Goal: Task Accomplishment & Management: Use online tool/utility

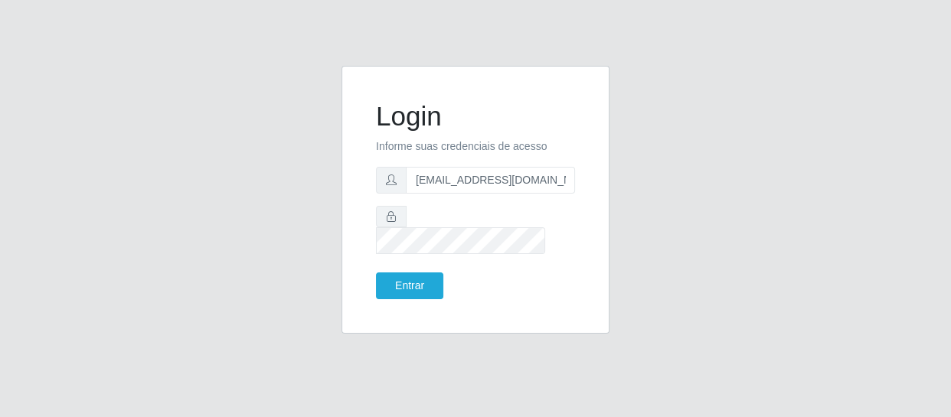
click at [376, 273] on button "Entrar" at bounding box center [409, 286] width 67 height 27
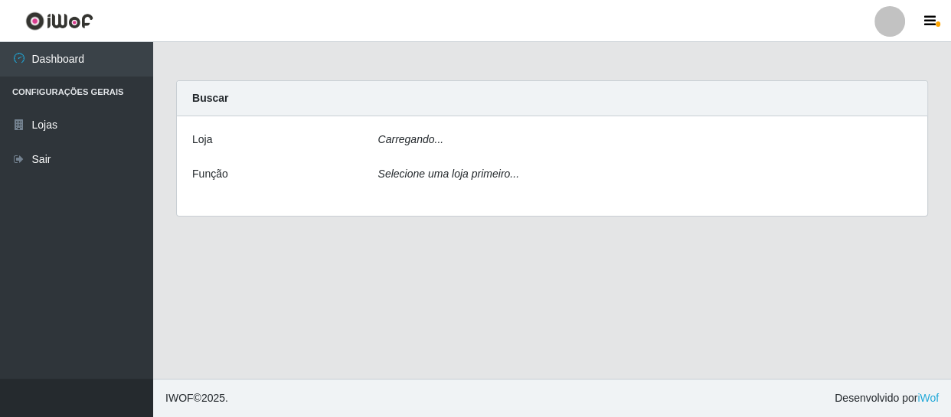
click at [418, 279] on main "Carregando... Buscar Loja Carregando... Função Selecione uma loja primeiro..." at bounding box center [552, 210] width 798 height 337
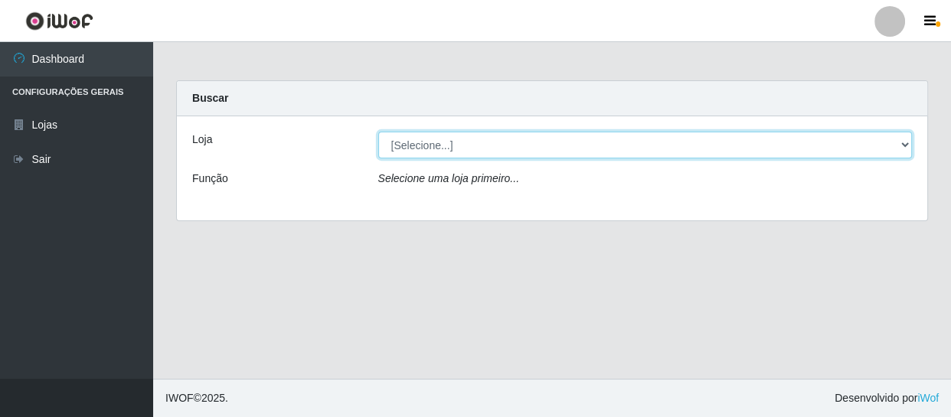
click at [471, 145] on select "[Selecione...] SuperFácil Atacado - São Gonçalo do Amarante" at bounding box center [645, 145] width 534 height 27
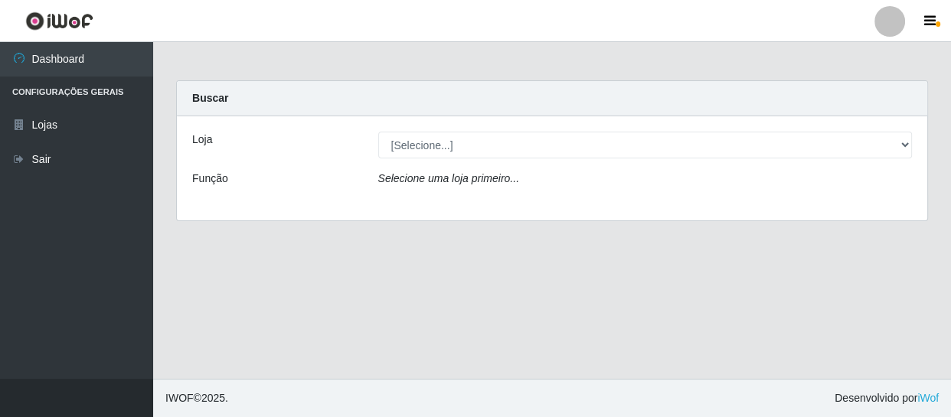
click at [476, 200] on div "Loja [Selecione...] SuperFácil Atacado - São Gonçalo do Amarante Função Selecio…" at bounding box center [552, 168] width 750 height 104
click at [477, 161] on div "Loja [Selecione...] SuperFácil Atacado - São Gonçalo do Amarante Função Selecio…" at bounding box center [552, 168] width 750 height 104
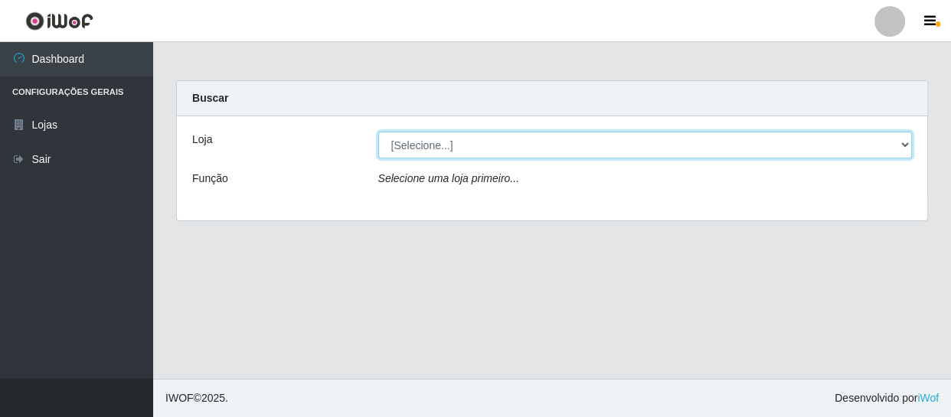
click at [482, 136] on select "[Selecione...] SuperFácil Atacado - São Gonçalo do Amarante" at bounding box center [645, 145] width 534 height 27
select select "408"
click at [378, 132] on select "[Selecione...] SuperFácil Atacado - São Gonçalo do Amarante" at bounding box center [645, 145] width 534 height 27
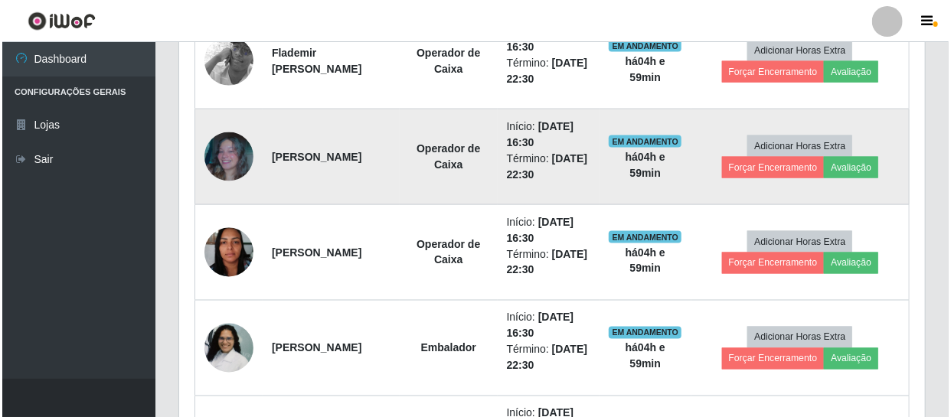
scroll to position [1043, 0]
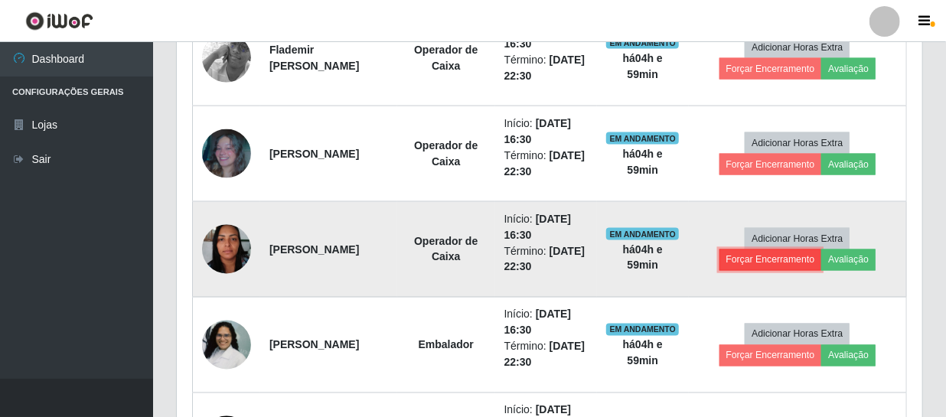
click at [801, 260] on button "Forçar Encerramento" at bounding box center [771, 260] width 103 height 21
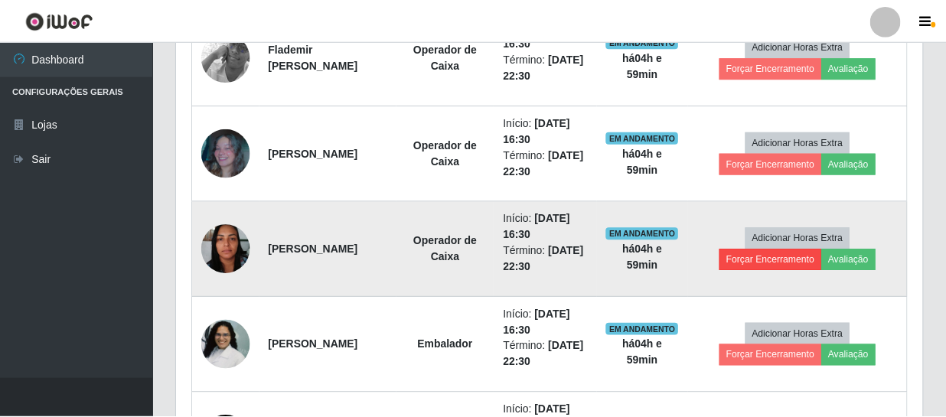
scroll to position [318, 739]
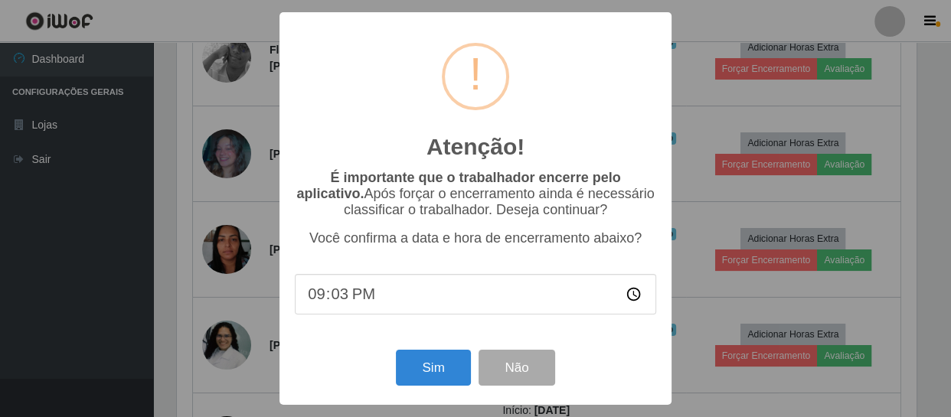
type input "21:30"
click at [533, 369] on button "Não" at bounding box center [516, 368] width 76 height 36
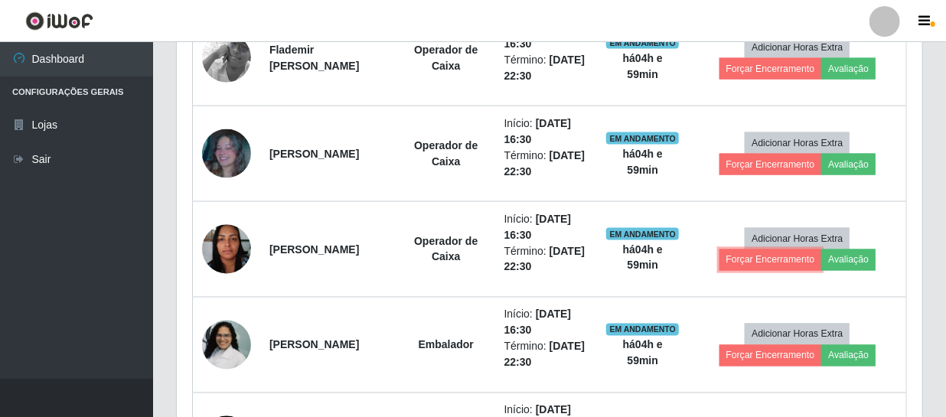
scroll to position [318, 746]
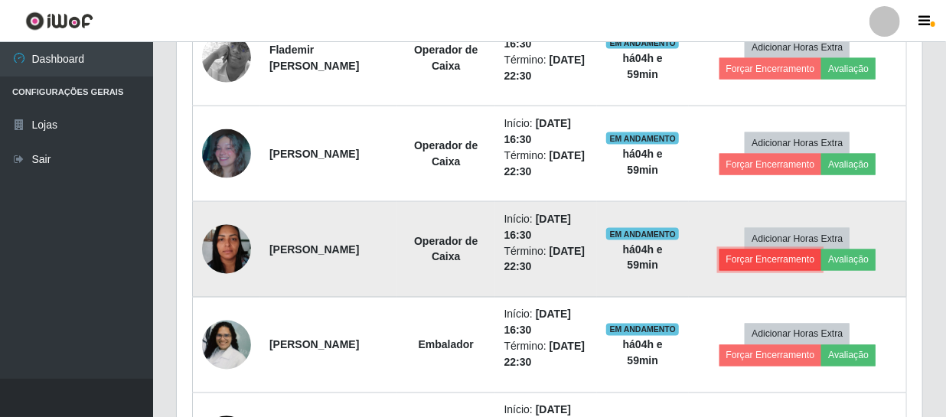
click at [770, 261] on button "Forçar Encerramento" at bounding box center [771, 260] width 103 height 21
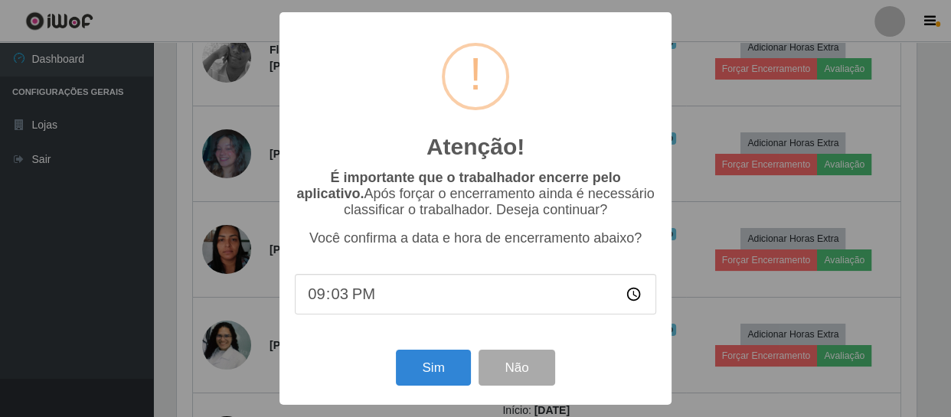
type input "21:30"
click at [436, 367] on button "Sim" at bounding box center [433, 368] width 74 height 36
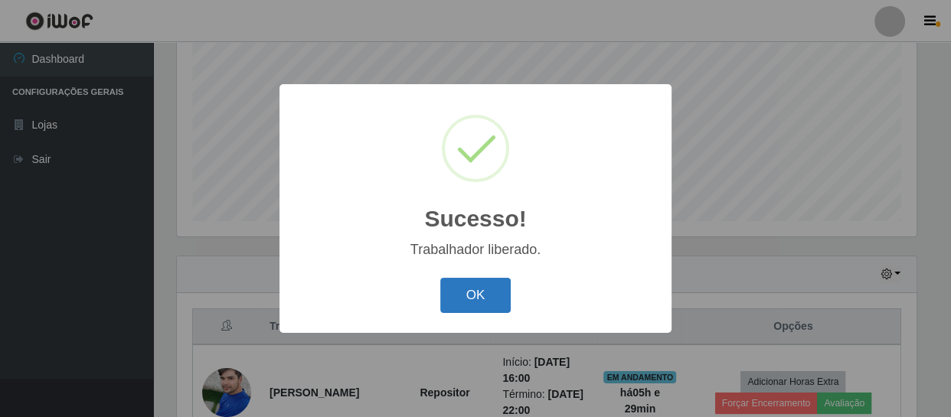
click at [478, 281] on button "OK" at bounding box center [475, 296] width 71 height 36
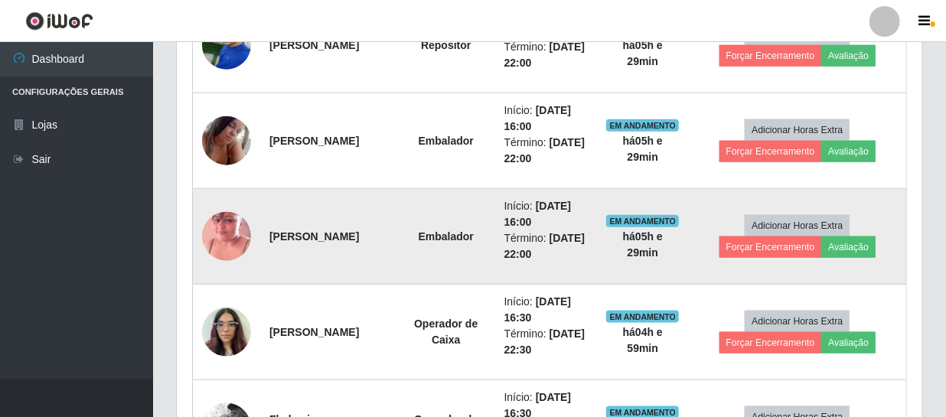
scroll to position [465, 0]
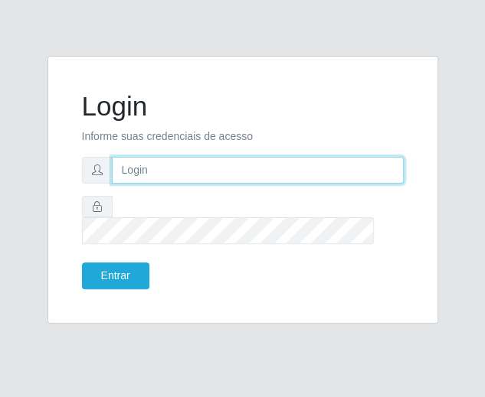
click at [183, 176] on input "text" at bounding box center [258, 170] width 292 height 27
type input "amanda_raissa93@icloud.com"
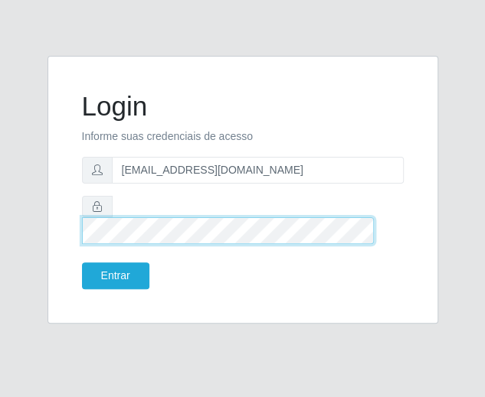
click at [82, 263] on button "Entrar" at bounding box center [115, 276] width 67 height 27
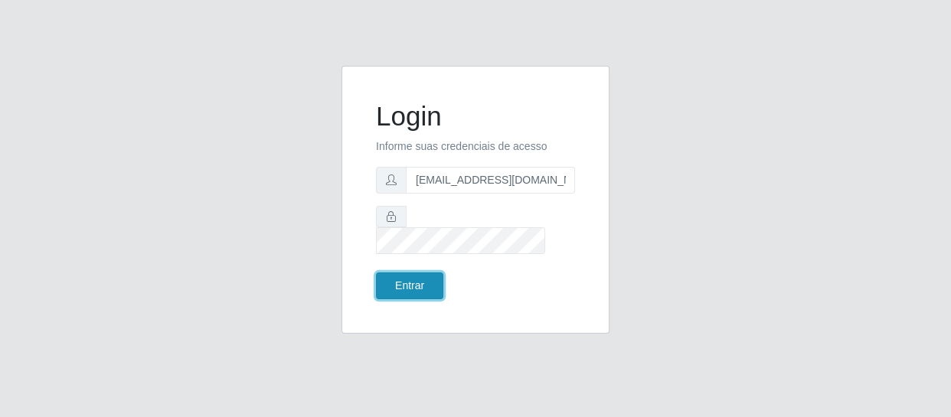
click at [408, 280] on button "Entrar" at bounding box center [409, 286] width 67 height 27
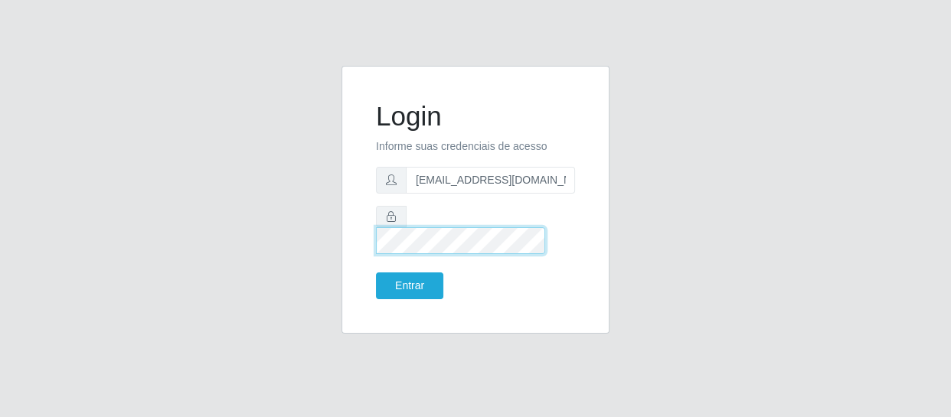
click at [376, 273] on button "Entrar" at bounding box center [409, 286] width 67 height 27
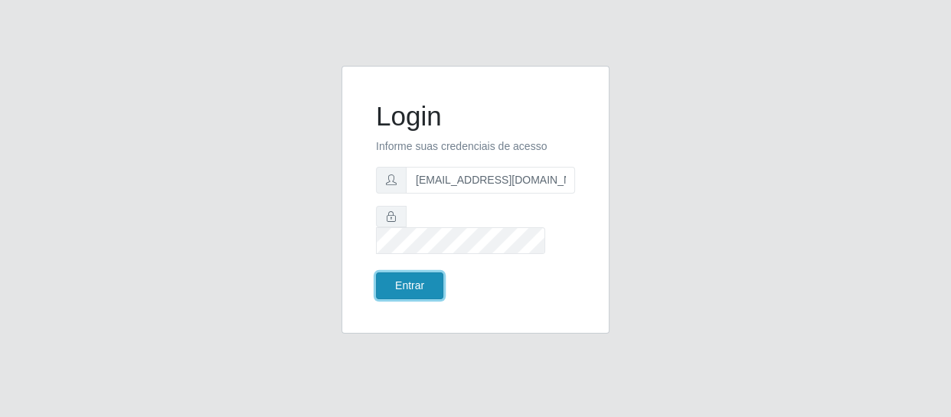
click at [419, 273] on button "Entrar" at bounding box center [409, 286] width 67 height 27
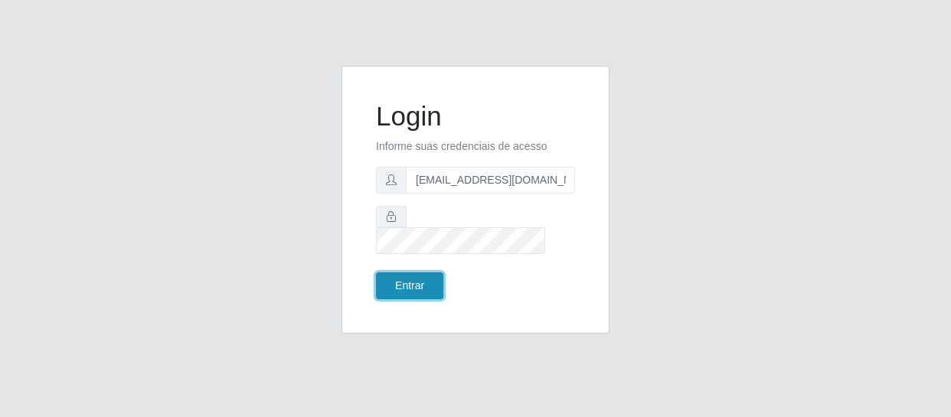
click at [420, 276] on button "Entrar" at bounding box center [409, 286] width 67 height 27
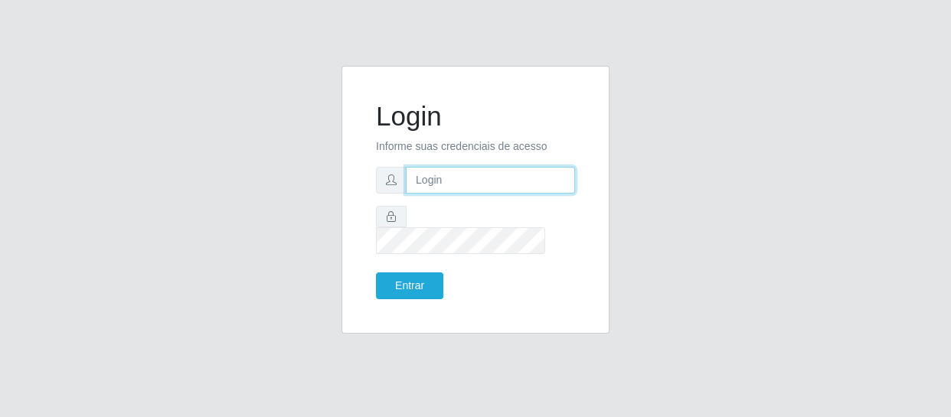
click at [458, 188] on input "text" at bounding box center [490, 180] width 169 height 27
type input "amanda_raissa93@icloud.com"
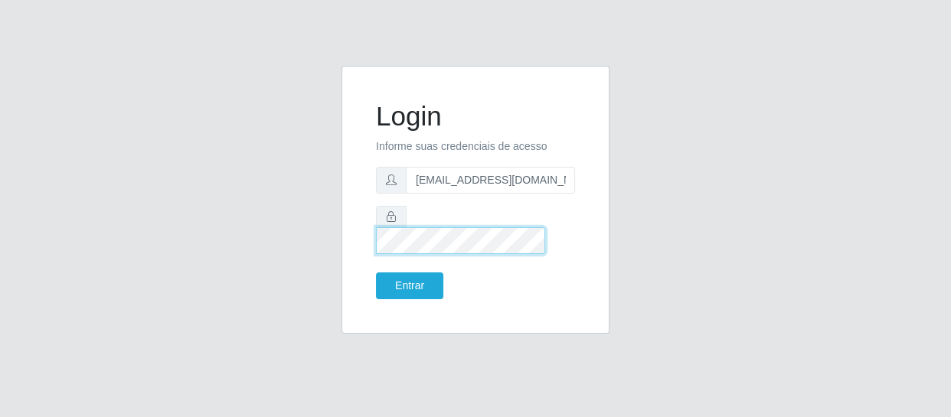
click at [376, 273] on button "Entrar" at bounding box center [409, 286] width 67 height 27
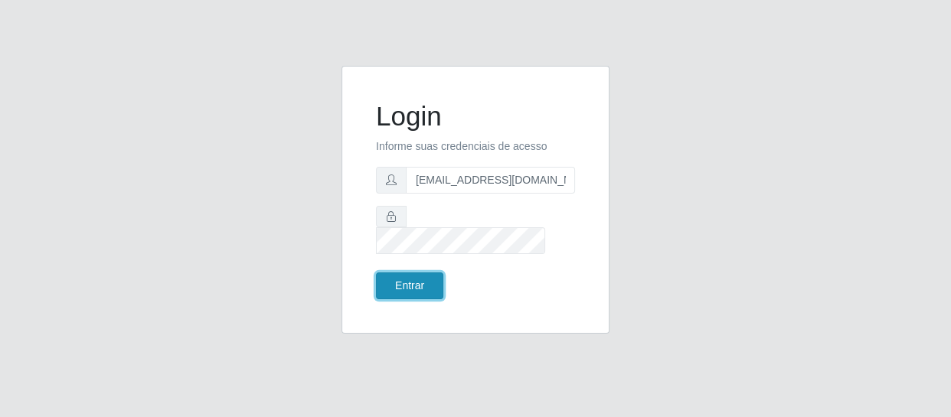
click at [433, 273] on button "Entrar" at bounding box center [409, 286] width 67 height 27
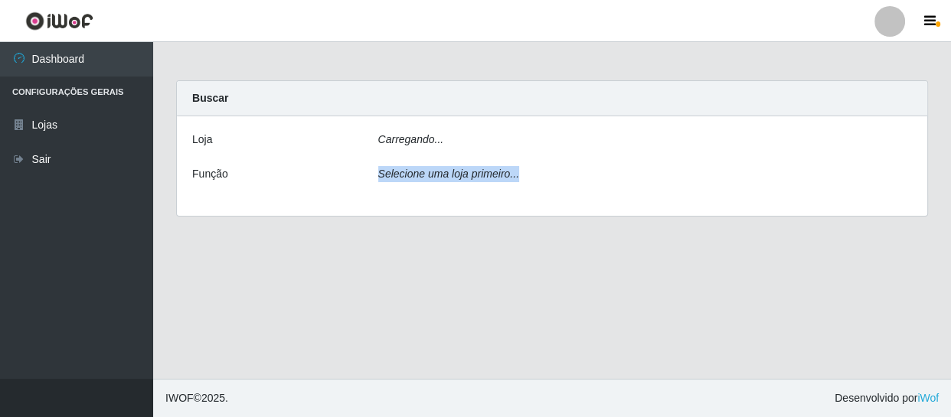
click at [433, 265] on main "Carregando... Buscar Loja Carregando... Função Selecione uma loja primeiro..." at bounding box center [552, 210] width 798 height 337
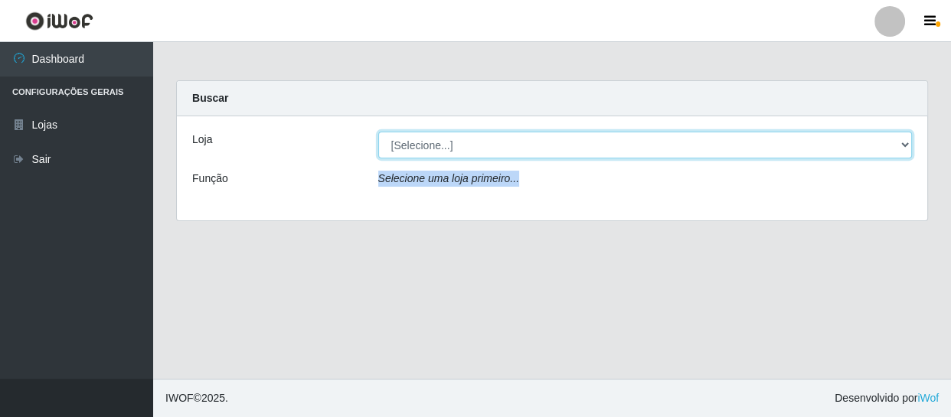
click at [547, 140] on select "[Selecione...] SuperFácil Atacado - São Gonçalo do Amarante" at bounding box center [645, 145] width 534 height 27
select select "408"
click at [378, 132] on select "[Selecione...] SuperFácil Atacado - São Gonçalo do Amarante" at bounding box center [645, 145] width 534 height 27
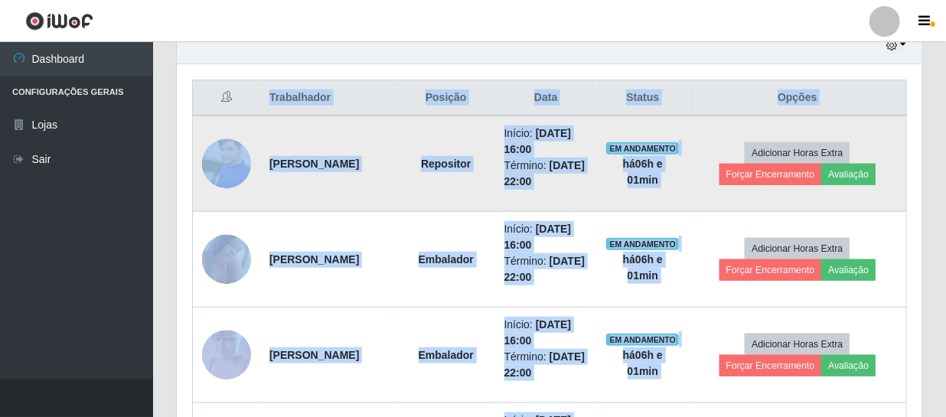
scroll to position [557, 0]
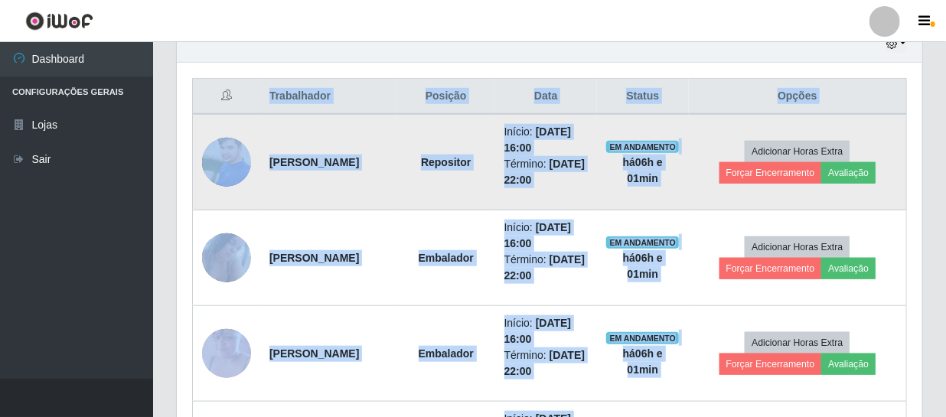
click at [560, 174] on time "25/09/2025, 22:00" at bounding box center [545, 172] width 81 height 28
click at [472, 164] on td "Repositor" at bounding box center [446, 162] width 98 height 96
click at [588, 164] on li "Término: 25/09/2025, 22:00" at bounding box center [546, 172] width 83 height 32
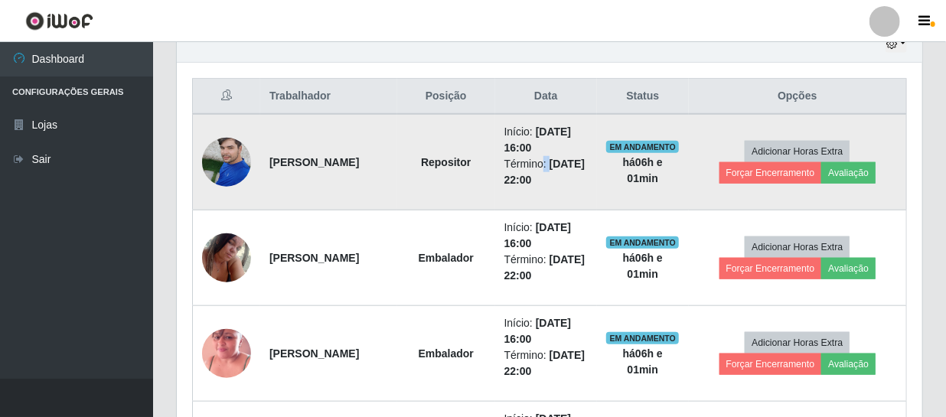
click at [588, 164] on li "Término: 25/09/2025, 22:00" at bounding box center [546, 172] width 83 height 32
click at [774, 175] on button "Forçar Encerramento" at bounding box center [771, 172] width 103 height 21
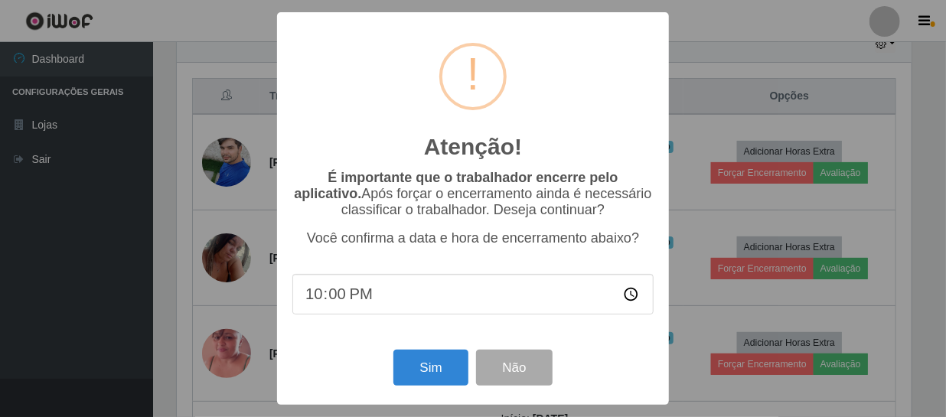
scroll to position [318, 739]
click at [433, 367] on button "Sim" at bounding box center [433, 368] width 74 height 36
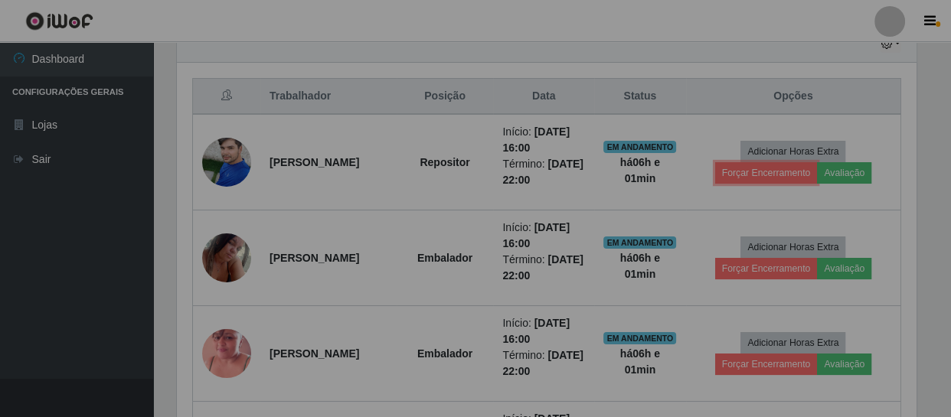
scroll to position [318, 746]
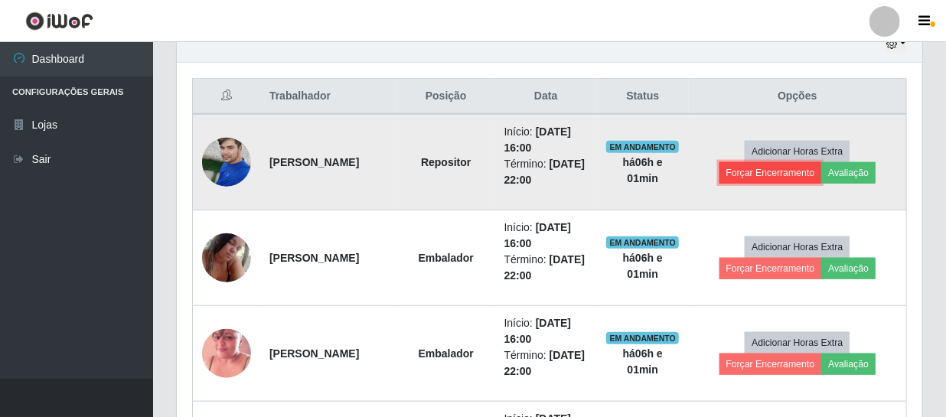
click at [755, 168] on button "Forçar Encerramento" at bounding box center [771, 172] width 103 height 21
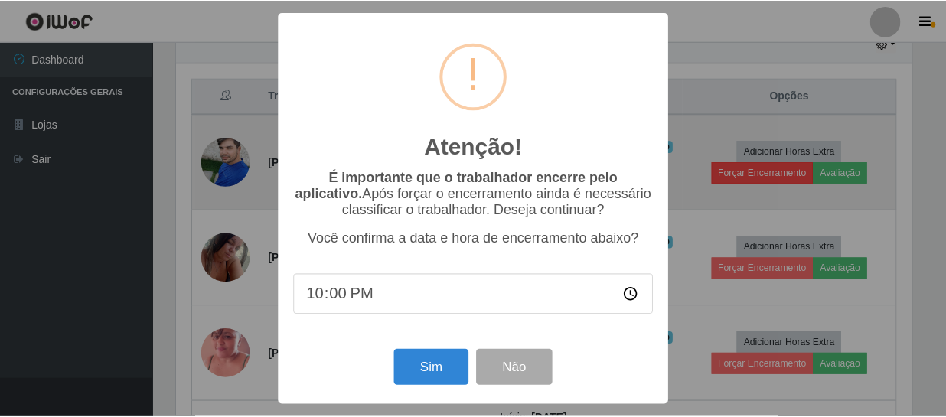
scroll to position [318, 739]
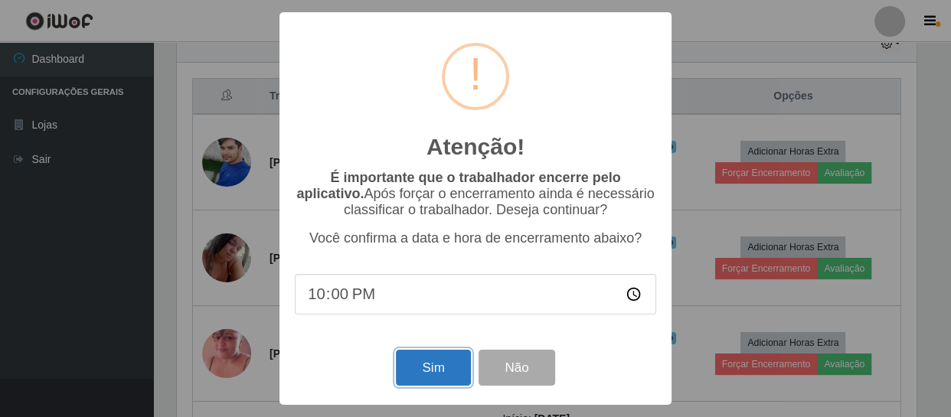
click at [448, 362] on button "Sim" at bounding box center [433, 368] width 74 height 36
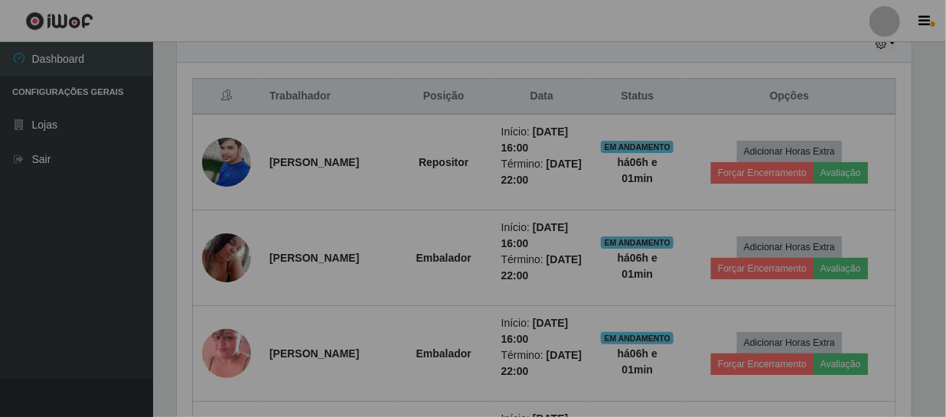
scroll to position [318, 746]
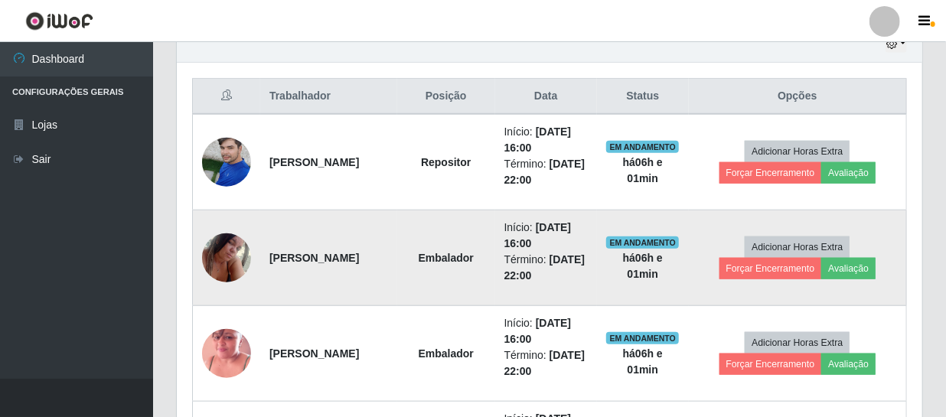
click at [231, 260] on img at bounding box center [226, 257] width 49 height 65
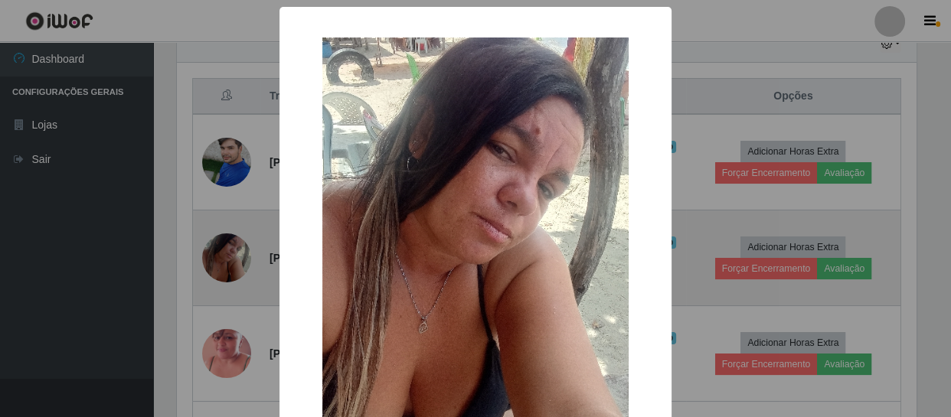
click at [231, 260] on div "× OK Cancel" at bounding box center [475, 208] width 951 height 417
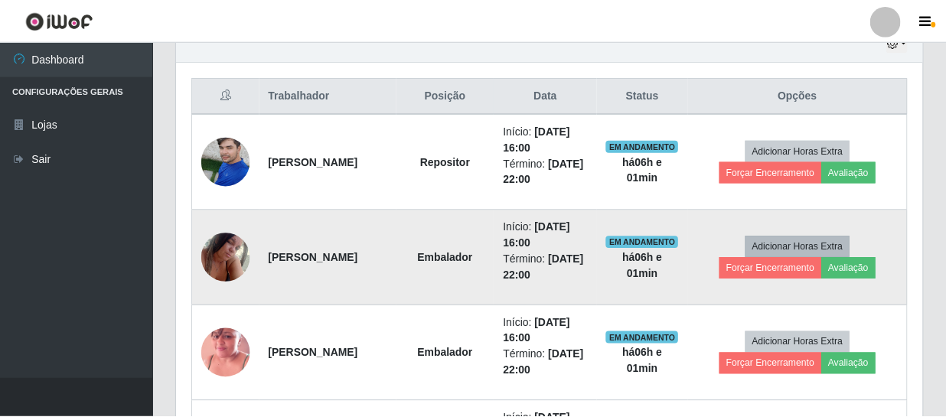
scroll to position [318, 746]
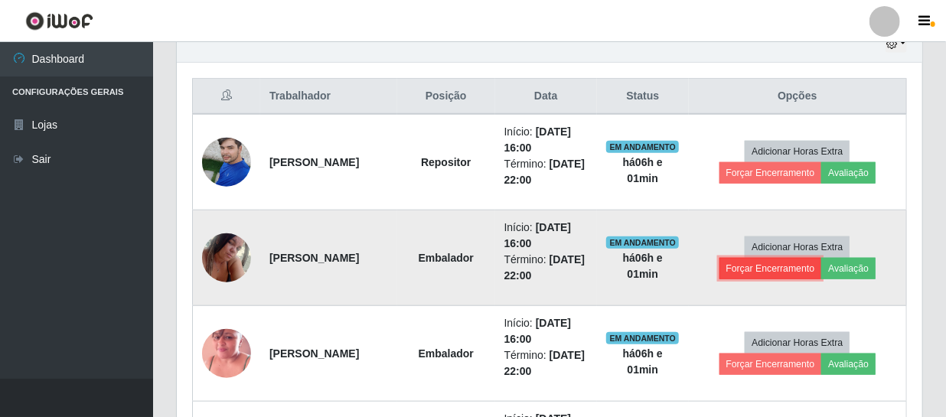
click at [778, 268] on button "Forçar Encerramento" at bounding box center [771, 268] width 103 height 21
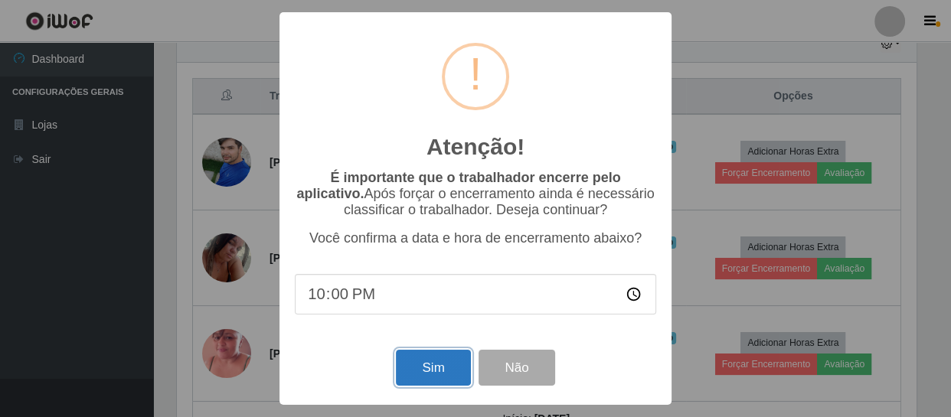
click at [447, 364] on button "Sim" at bounding box center [433, 368] width 74 height 36
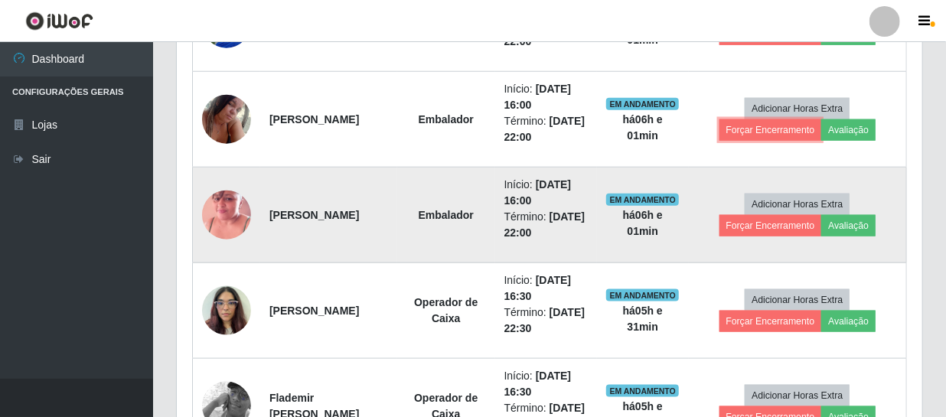
scroll to position [696, 0]
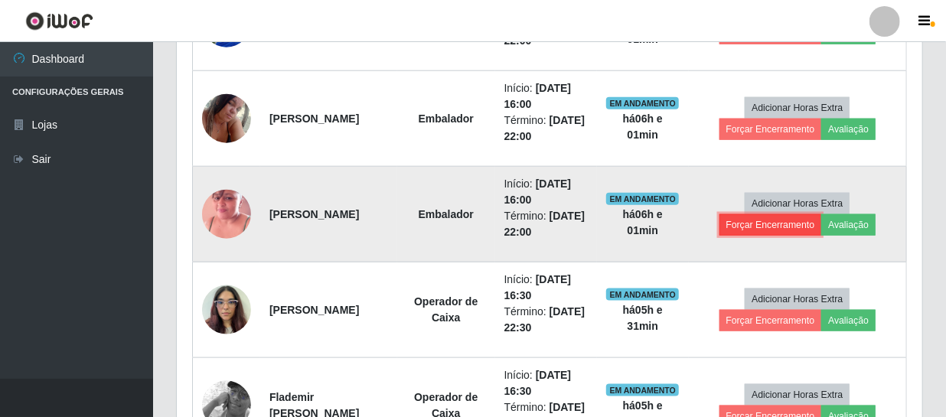
click at [783, 214] on button "Forçar Encerramento" at bounding box center [771, 224] width 103 height 21
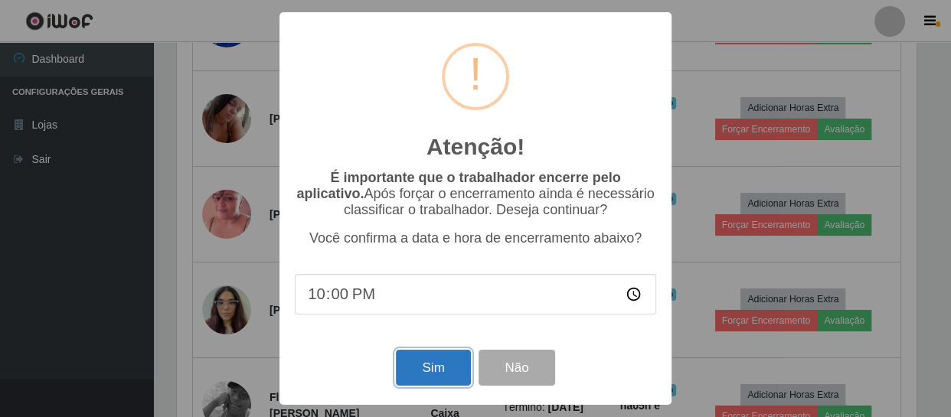
click at [422, 362] on button "Sim" at bounding box center [433, 368] width 74 height 36
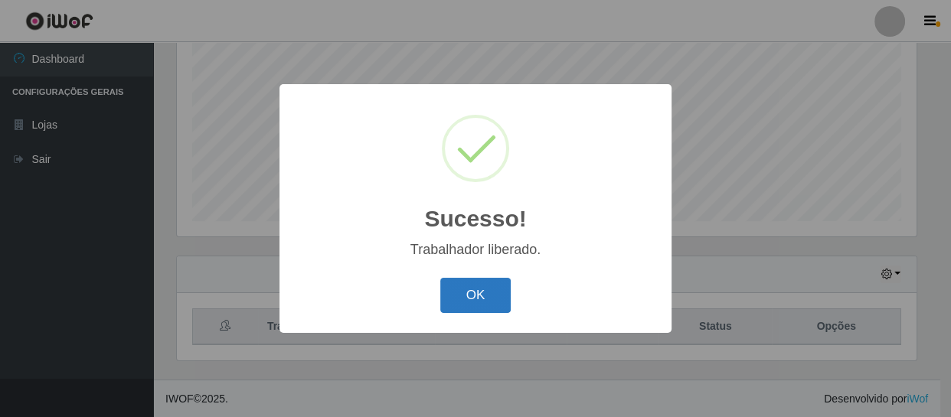
click at [462, 283] on button "OK" at bounding box center [475, 296] width 71 height 36
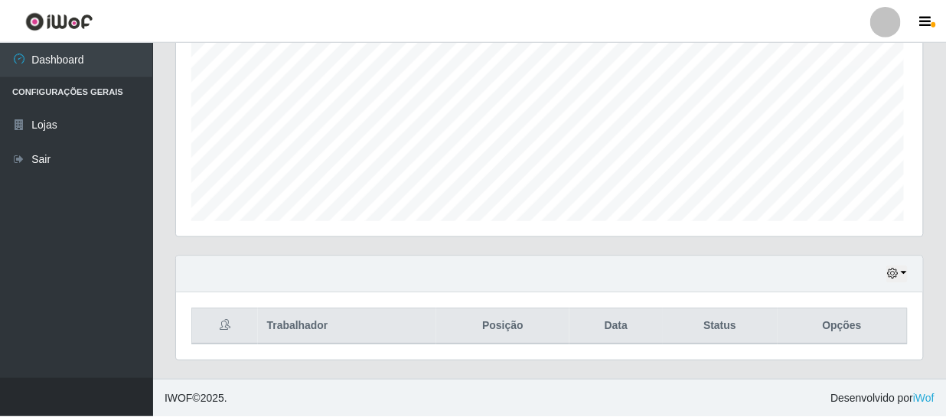
scroll to position [0, 0]
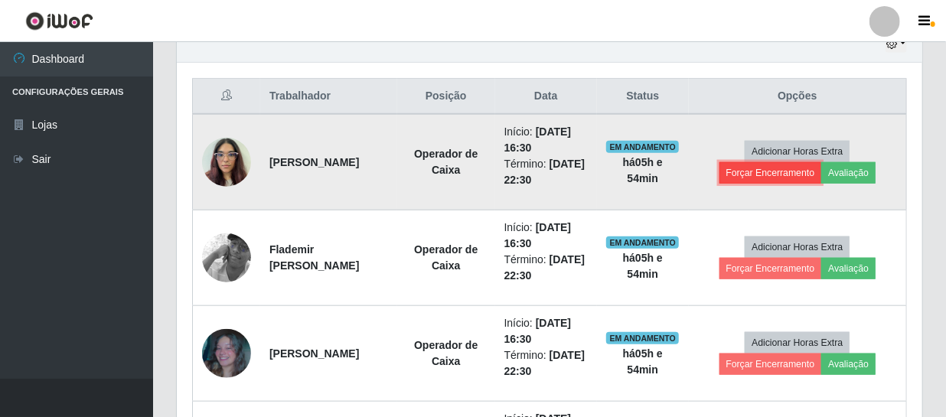
click at [763, 168] on button "Forçar Encerramento" at bounding box center [771, 172] width 103 height 21
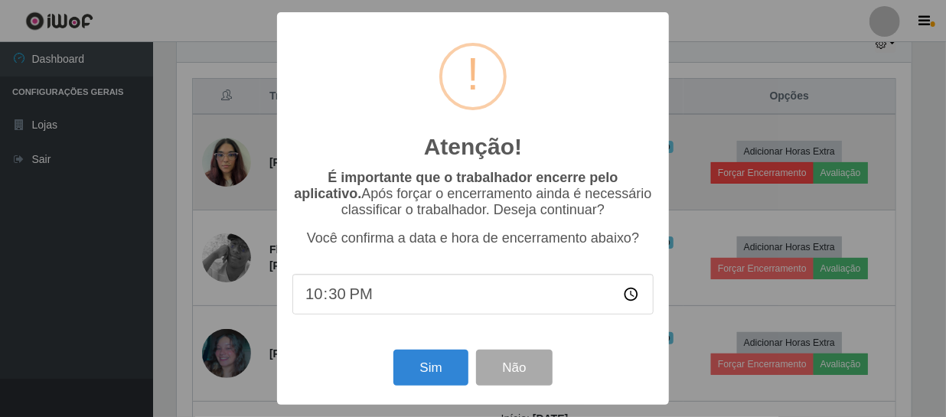
scroll to position [318, 739]
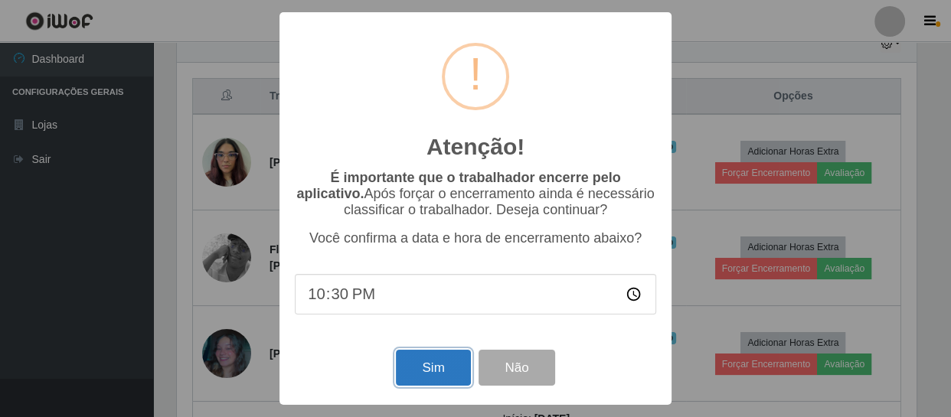
click at [433, 368] on button "Sim" at bounding box center [433, 368] width 74 height 36
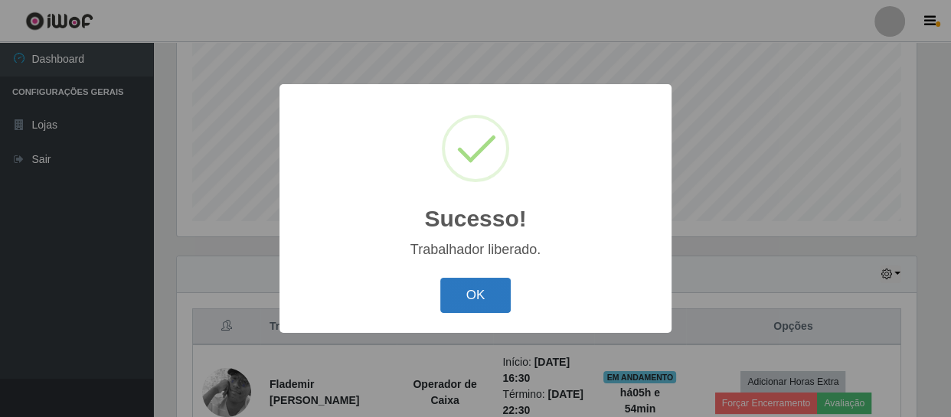
click at [468, 302] on button "OK" at bounding box center [475, 296] width 71 height 36
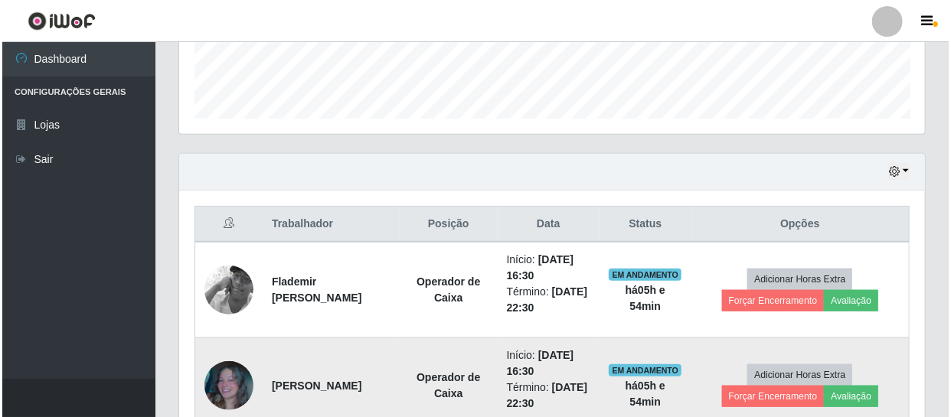
scroll to position [535, 0]
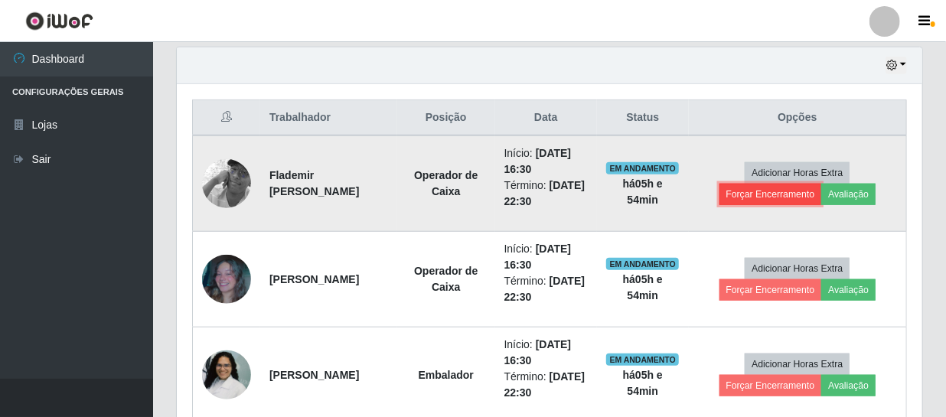
click at [759, 190] on button "Forçar Encerramento" at bounding box center [771, 194] width 103 height 21
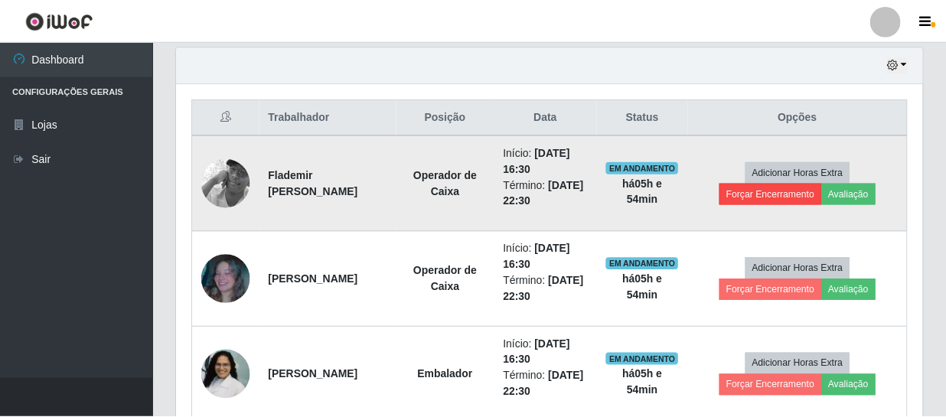
scroll to position [318, 739]
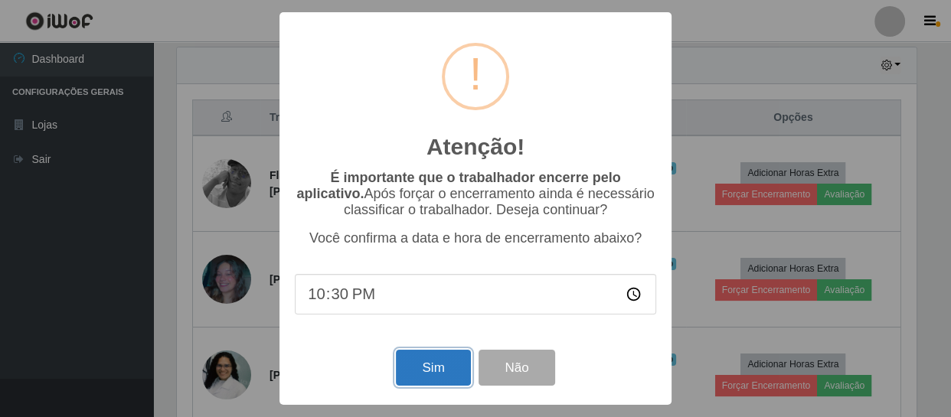
drag, startPoint x: 429, startPoint y: 364, endPoint x: 436, endPoint y: 357, distance: 9.2
click at [431, 363] on button "Sim" at bounding box center [433, 368] width 74 height 36
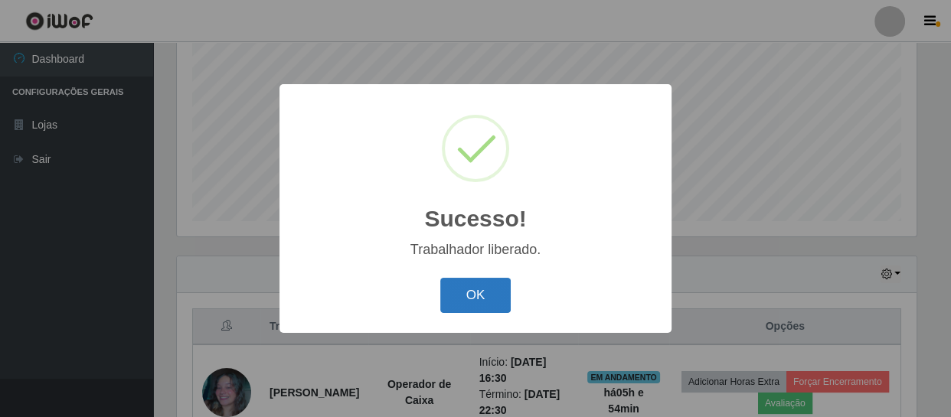
click at [484, 303] on button "OK" at bounding box center [475, 296] width 71 height 36
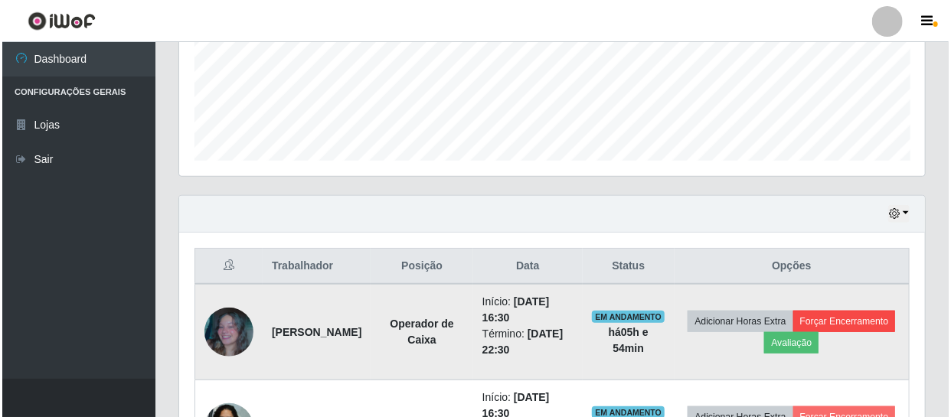
scroll to position [465, 0]
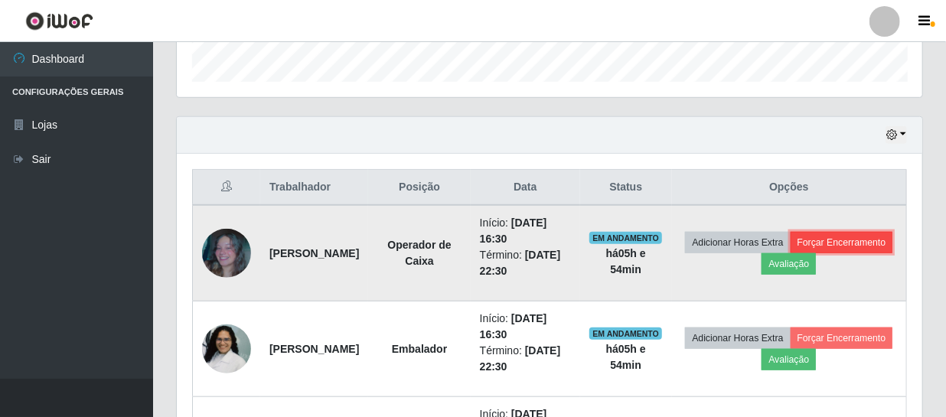
click at [793, 253] on button "Forçar Encerramento" at bounding box center [842, 242] width 103 height 21
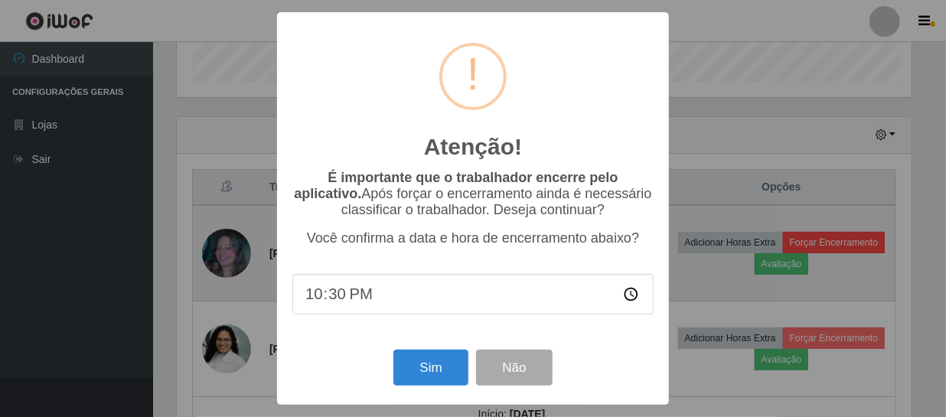
scroll to position [318, 739]
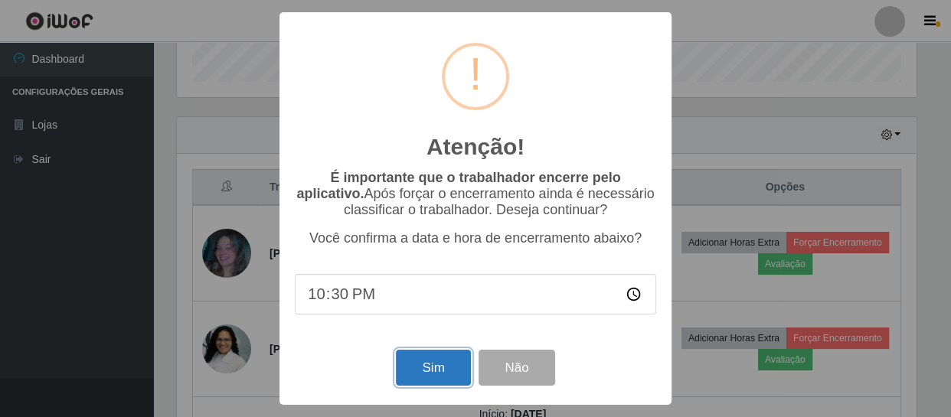
click at [435, 364] on button "Sim" at bounding box center [433, 368] width 74 height 36
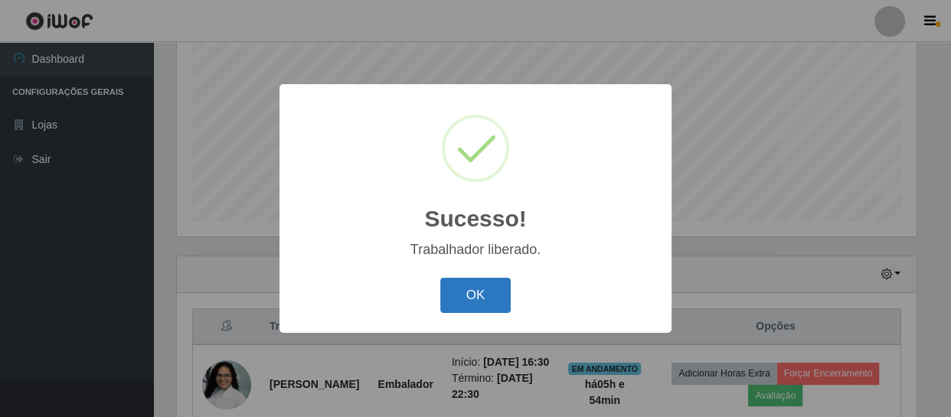
click at [476, 289] on button "OK" at bounding box center [475, 296] width 71 height 36
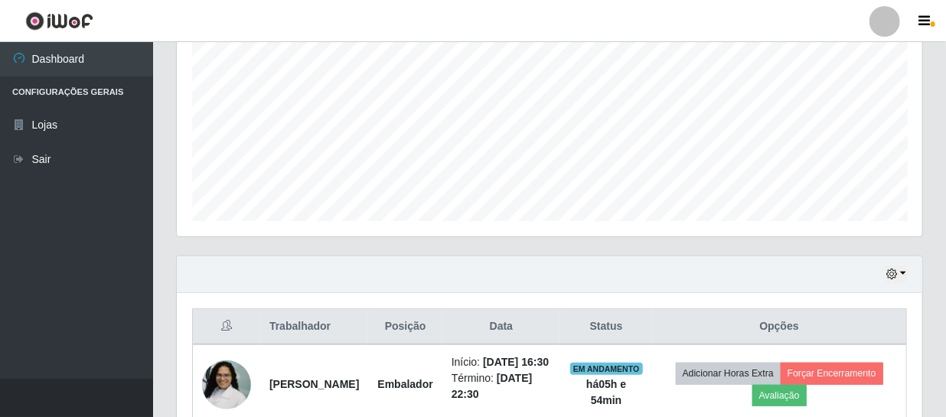
scroll to position [535, 0]
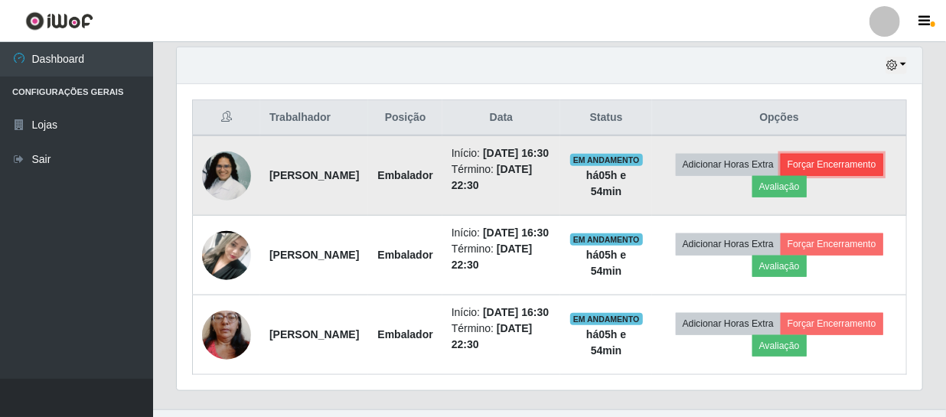
click at [792, 175] on button "Forçar Encerramento" at bounding box center [832, 164] width 103 height 21
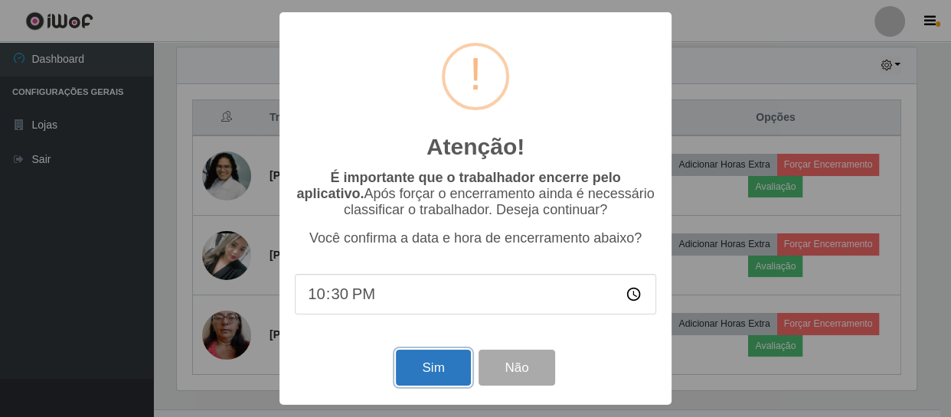
click at [423, 379] on button "Sim" at bounding box center [433, 368] width 74 height 36
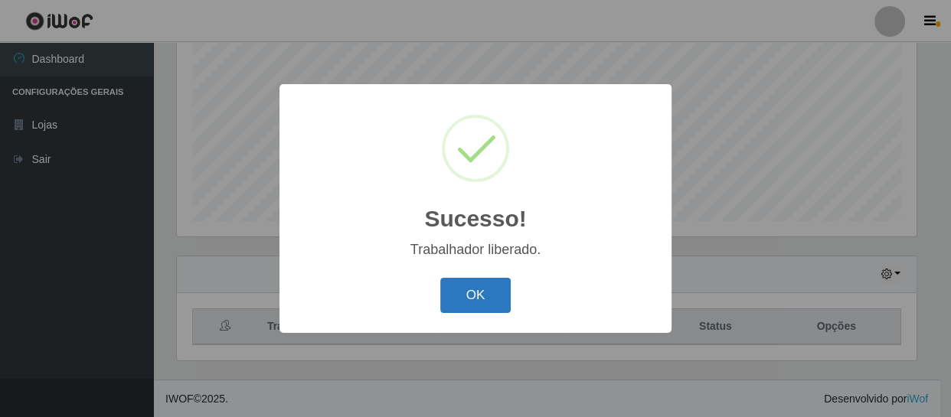
click at [489, 299] on button "OK" at bounding box center [475, 296] width 71 height 36
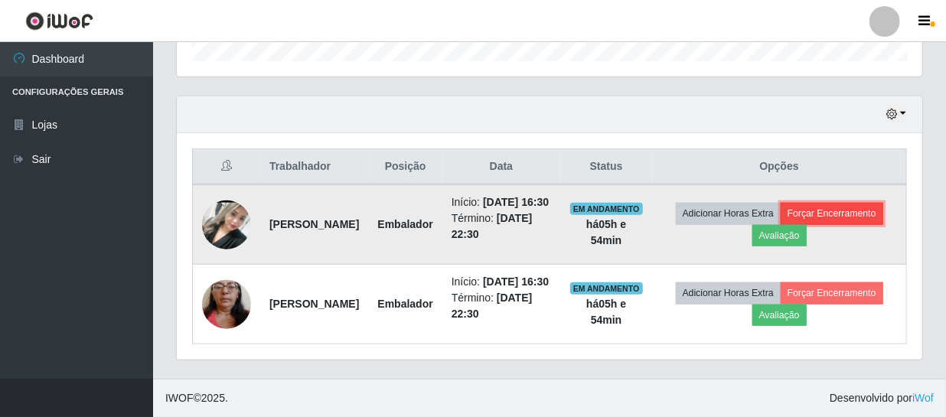
click at [850, 203] on button "Forçar Encerramento" at bounding box center [832, 213] width 103 height 21
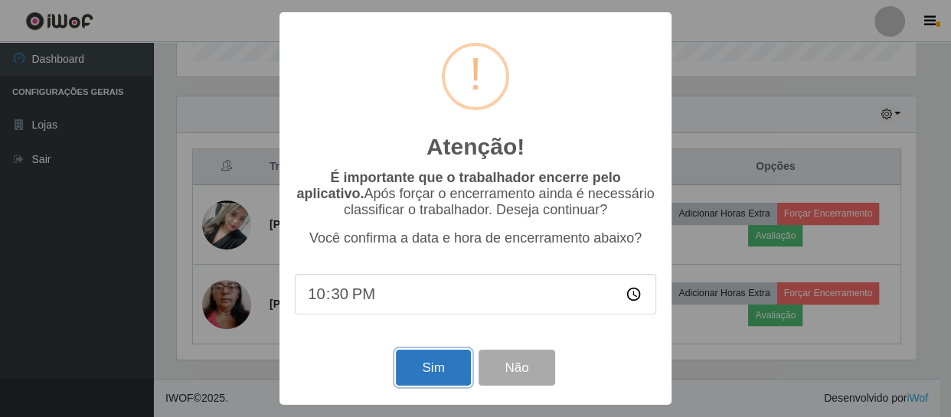
click at [440, 354] on button "Sim" at bounding box center [433, 368] width 74 height 36
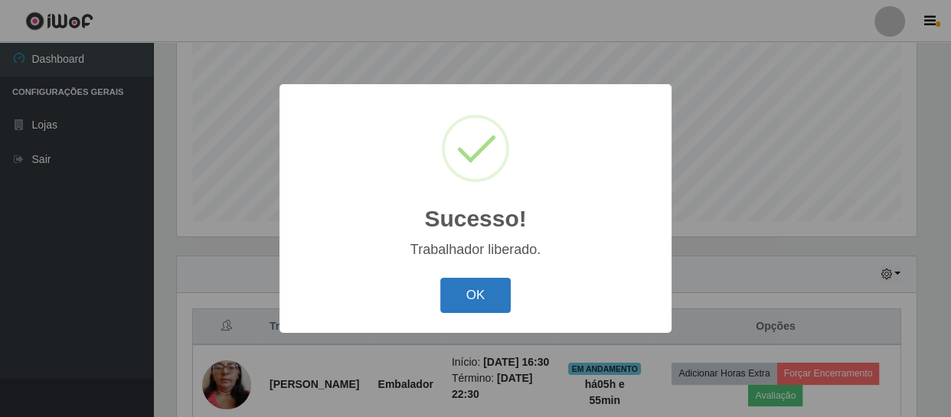
click at [465, 300] on button "OK" at bounding box center [475, 296] width 71 height 36
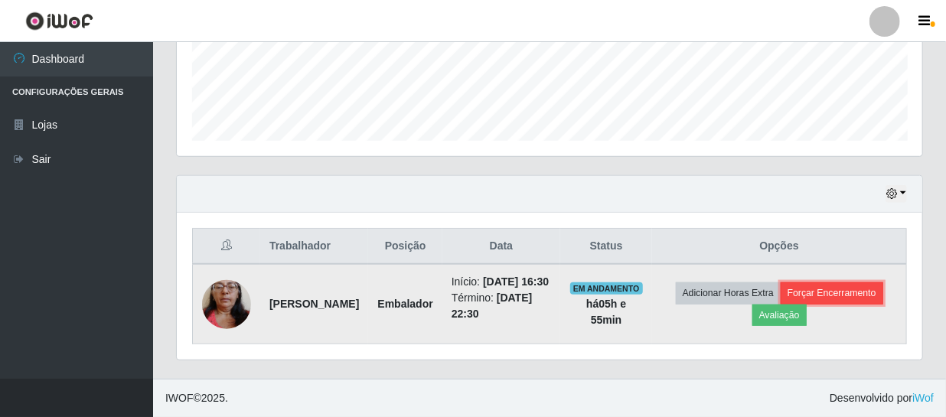
click at [857, 286] on button "Forçar Encerramento" at bounding box center [832, 292] width 103 height 21
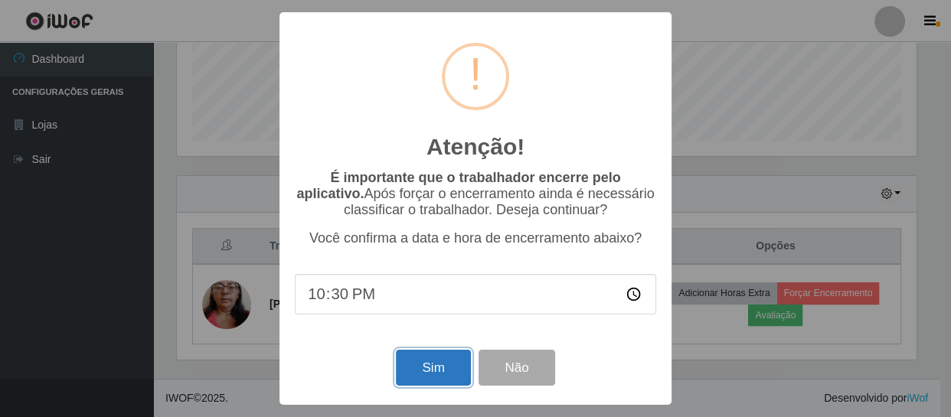
click at [439, 367] on button "Sim" at bounding box center [433, 368] width 74 height 36
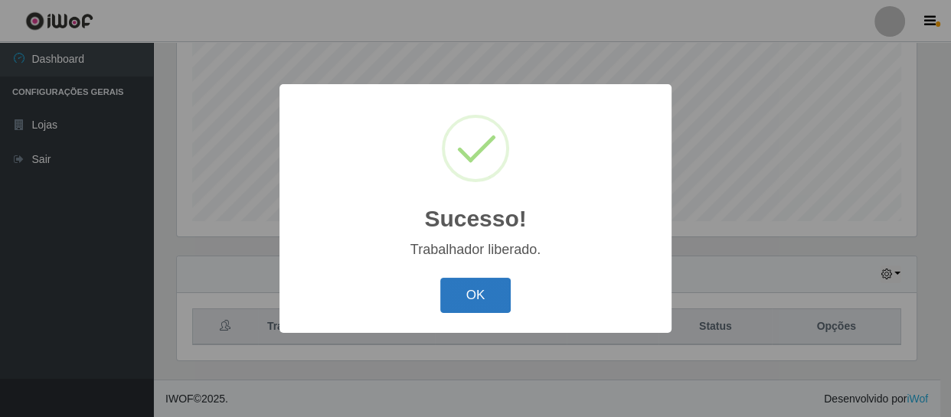
click at [474, 302] on button "OK" at bounding box center [475, 296] width 71 height 36
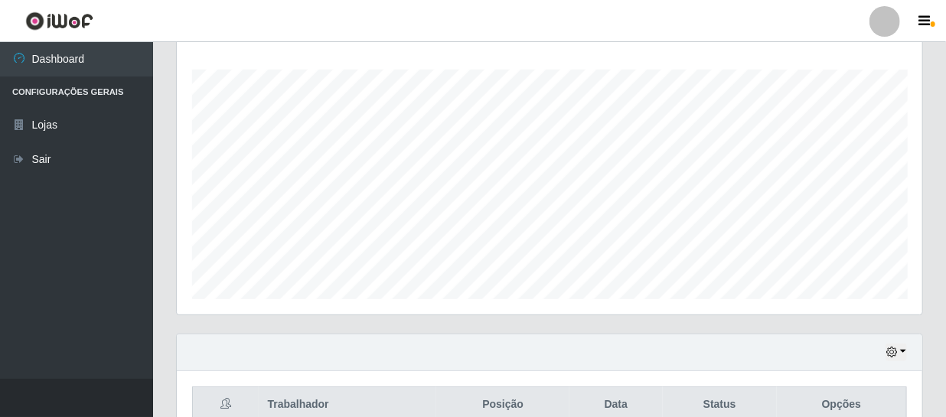
scroll to position [326, 0]
